Goal: Information Seeking & Learning: Learn about a topic

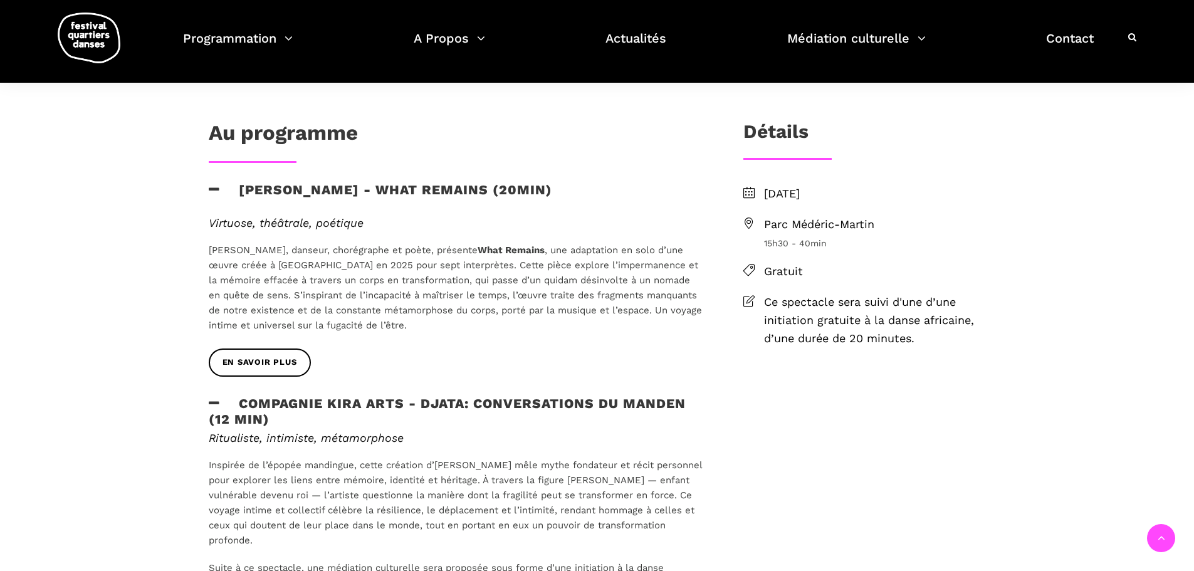
scroll to position [313, 0]
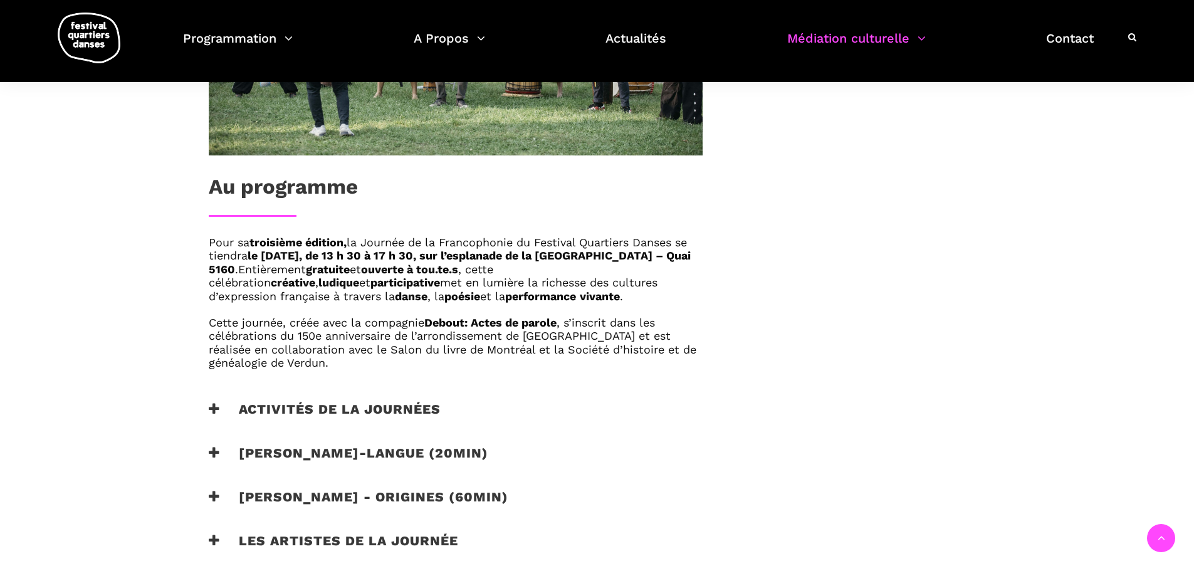
scroll to position [313, 0]
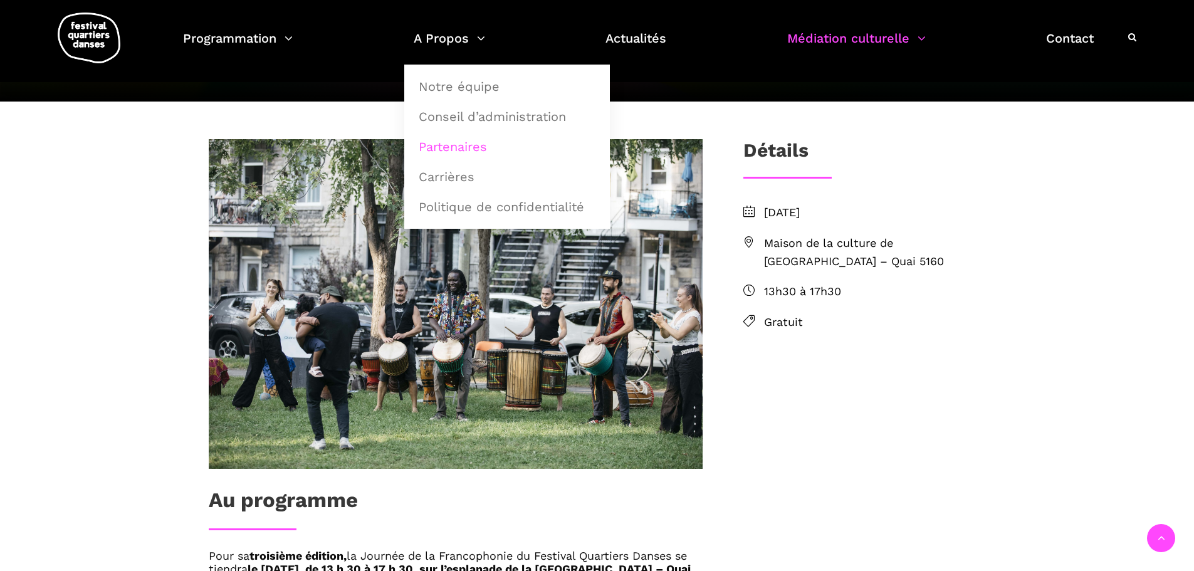
click at [468, 149] on link "Partenaires" at bounding box center [507, 146] width 192 height 29
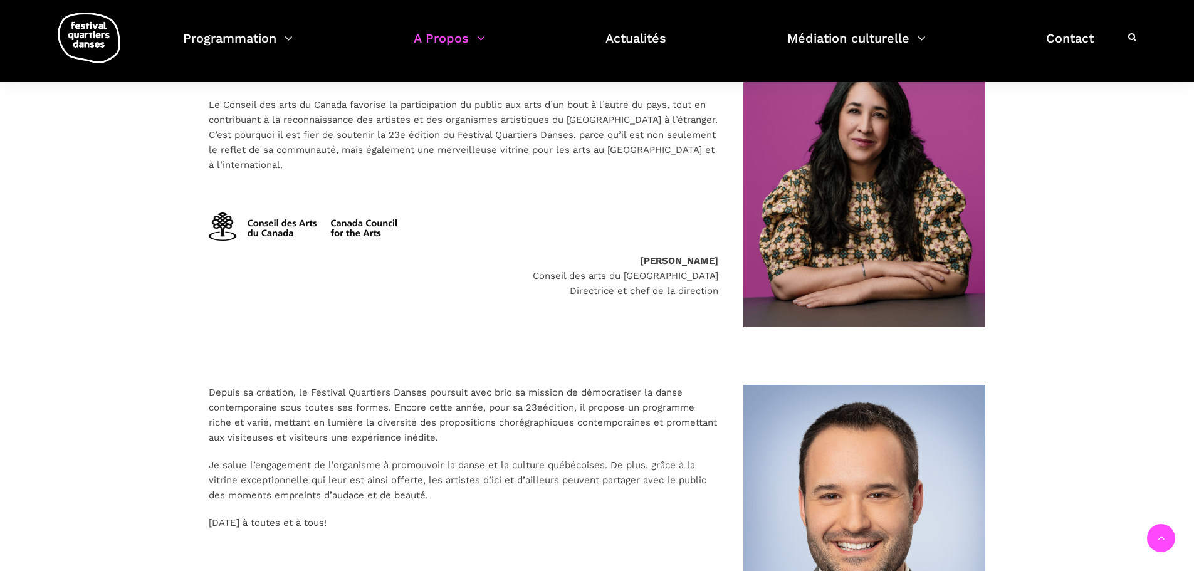
scroll to position [1191, 0]
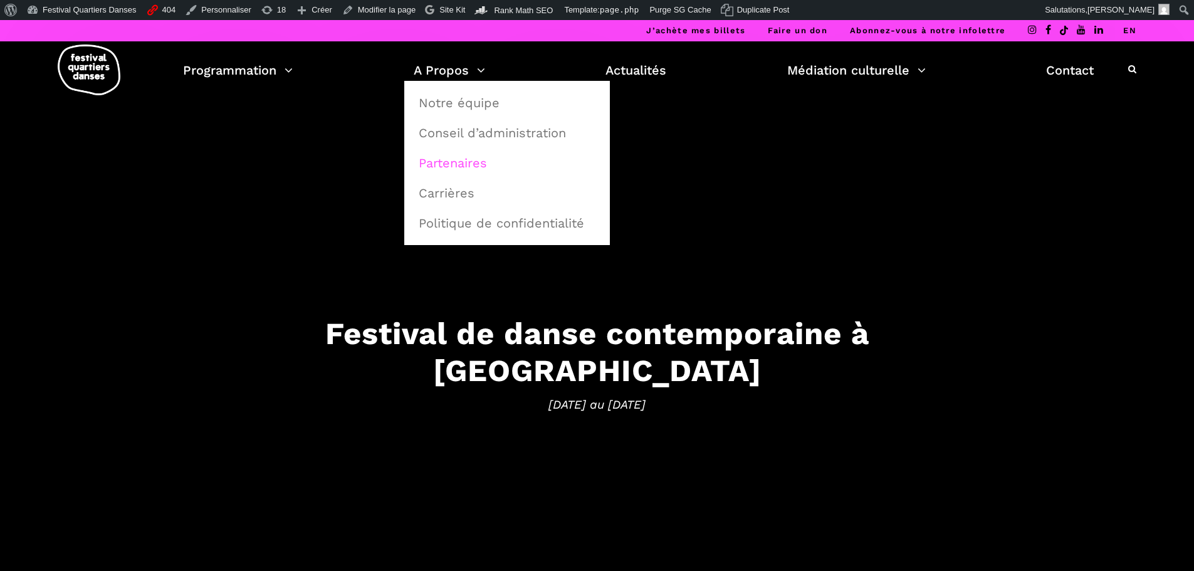
click at [456, 165] on link "Partenaires" at bounding box center [507, 163] width 192 height 29
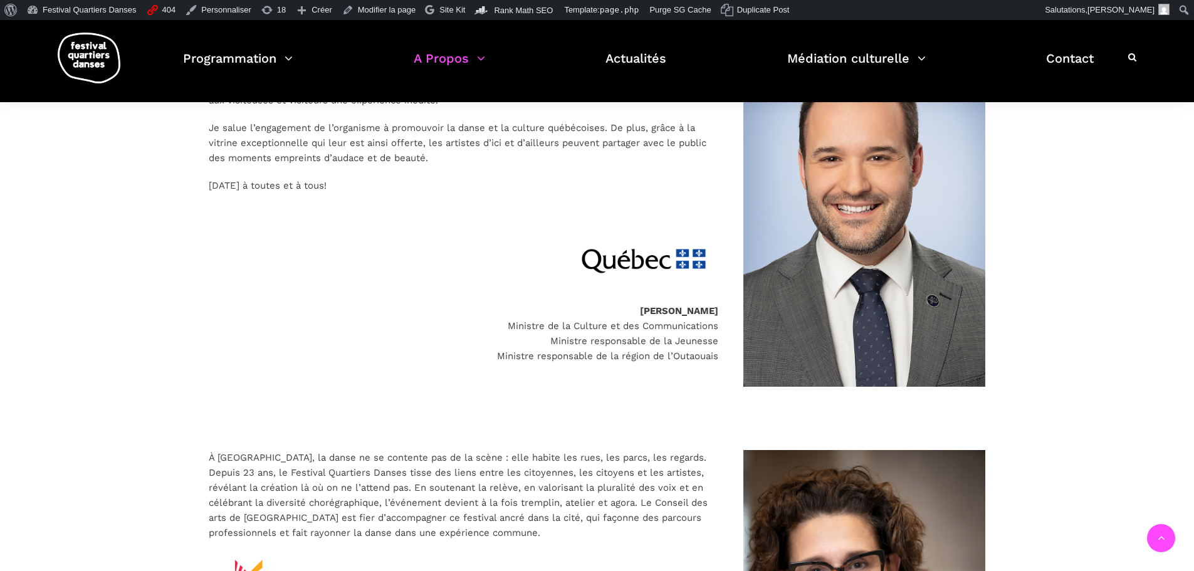
scroll to position [1755, 0]
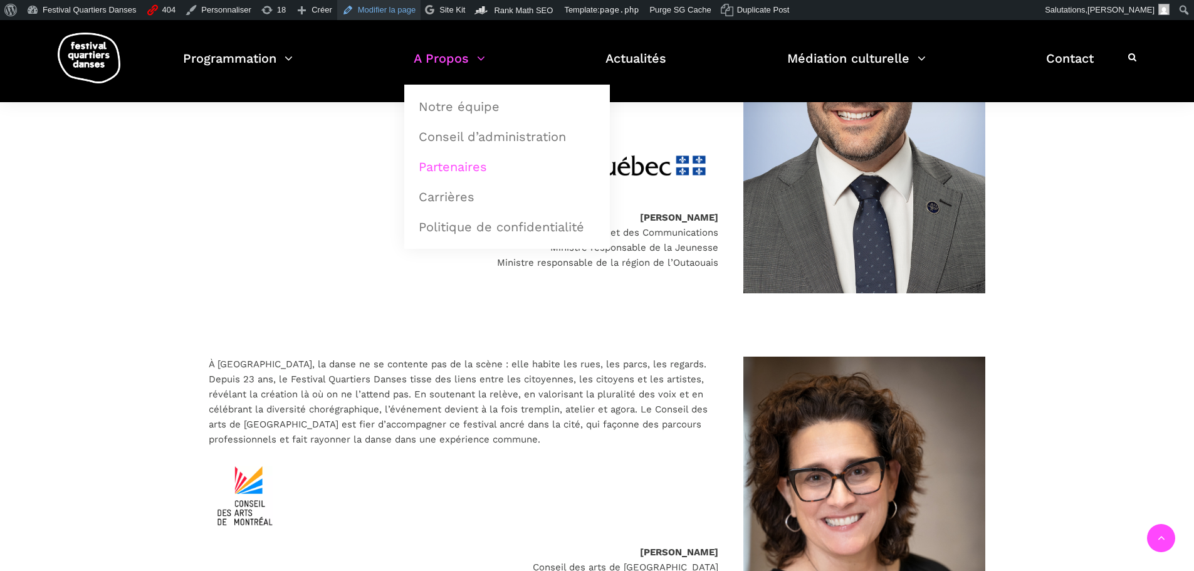
click at [377, 7] on link "Modifier la page" at bounding box center [379, 10] width 84 height 20
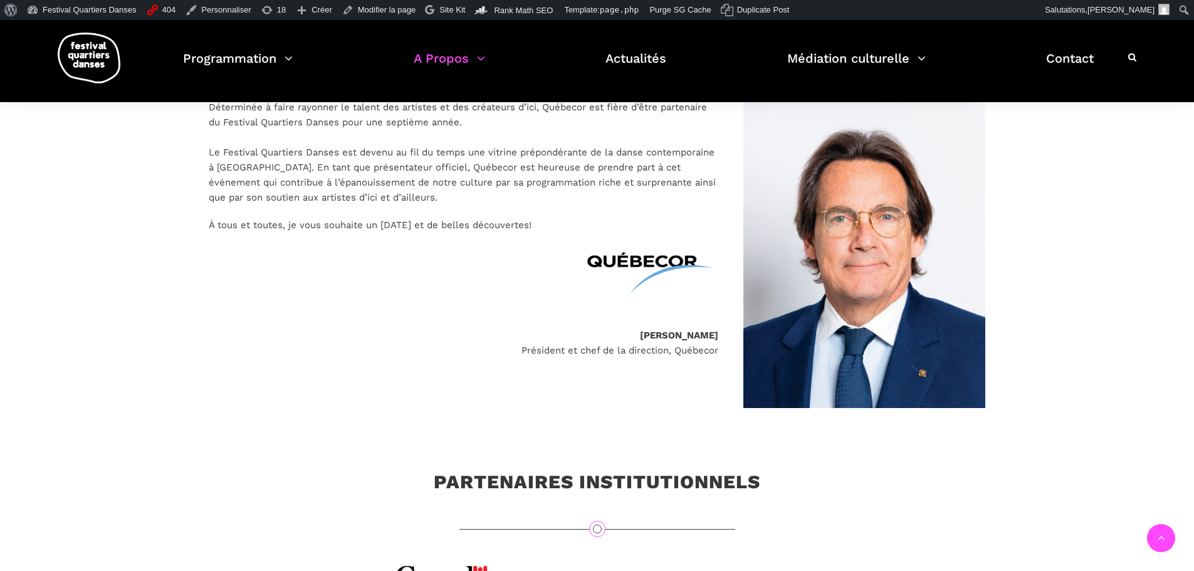
scroll to position [188, 0]
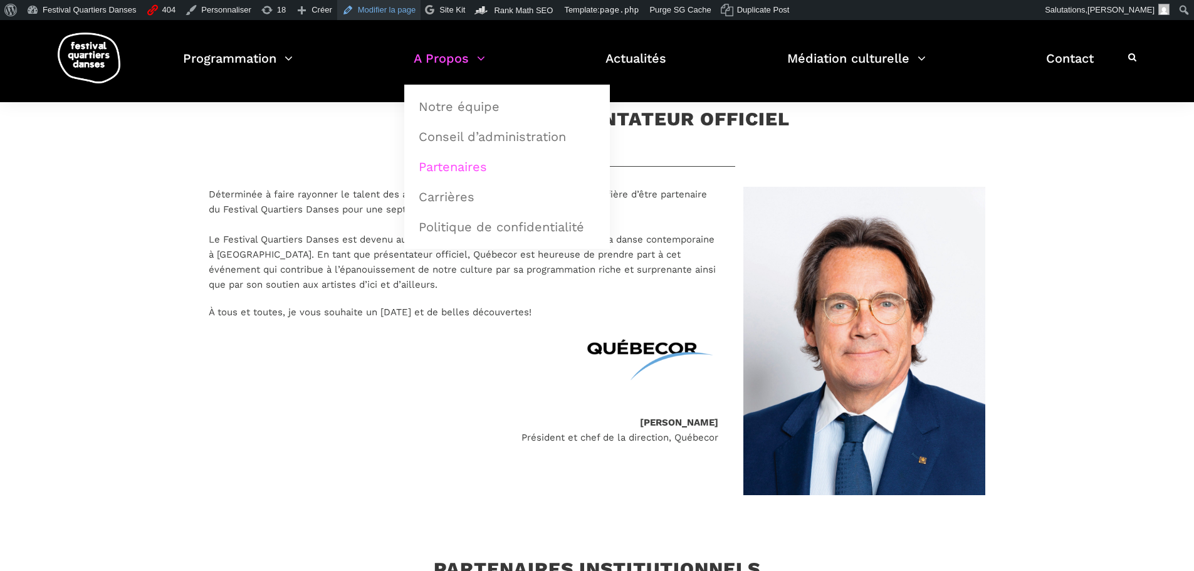
click at [388, 8] on link "Modifier la page" at bounding box center [379, 10] width 84 height 20
